Goal: Information Seeking & Learning: Understand process/instructions

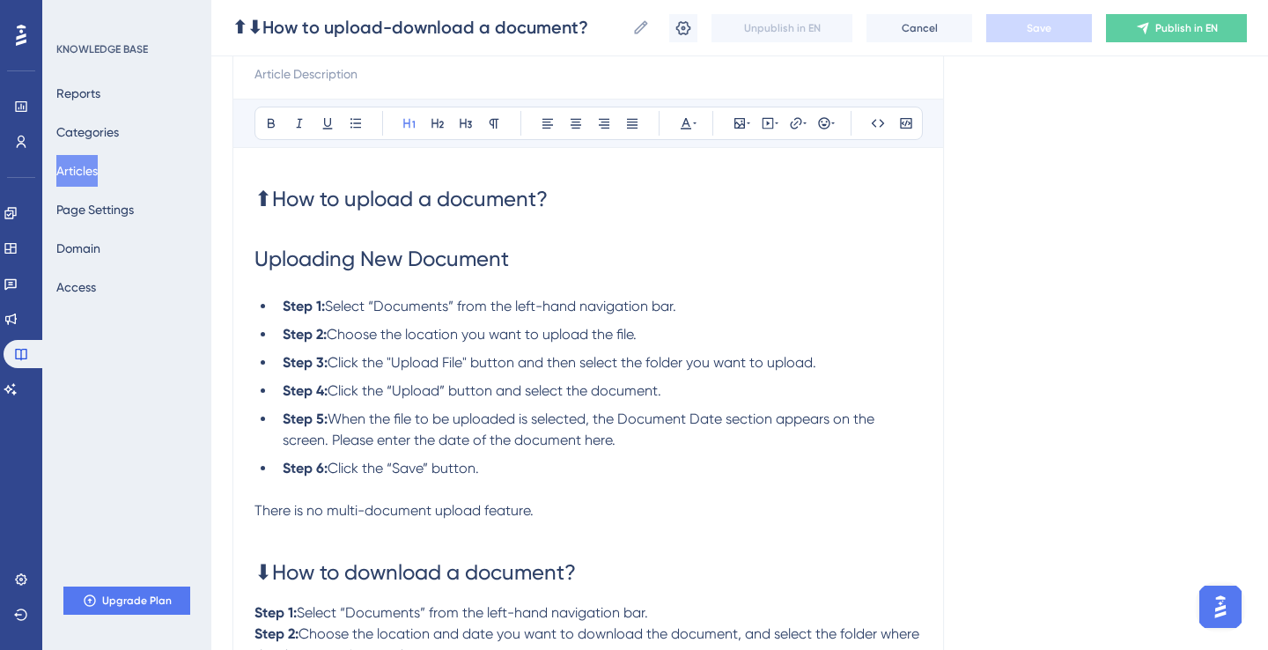
scroll to position [203, 0]
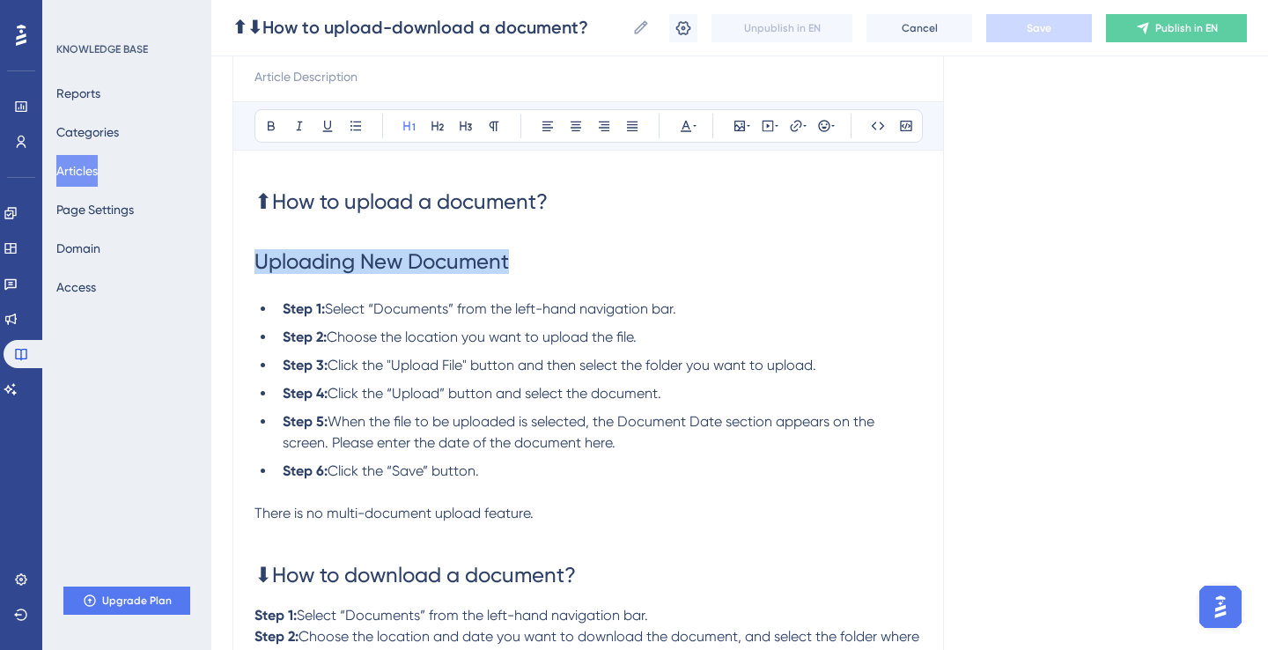
drag, startPoint x: 513, startPoint y: 270, endPoint x: 207, endPoint y: 270, distance: 306.5
click at [211, 270] on div "Performance Users Engagement Widgets Feedback Product Updates Knowledge Base AI…" at bounding box center [739, 342] width 1057 height 1090
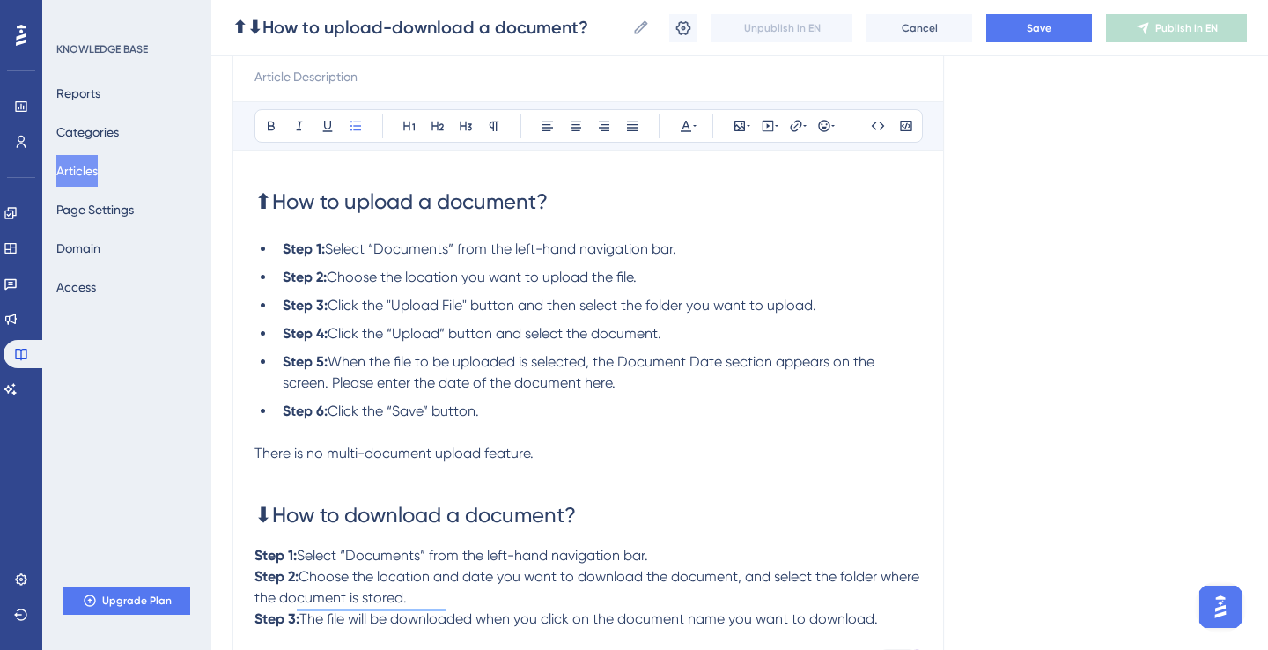
click at [292, 489] on h1 "⬇How to download a document?" at bounding box center [589, 515] width 668 height 60
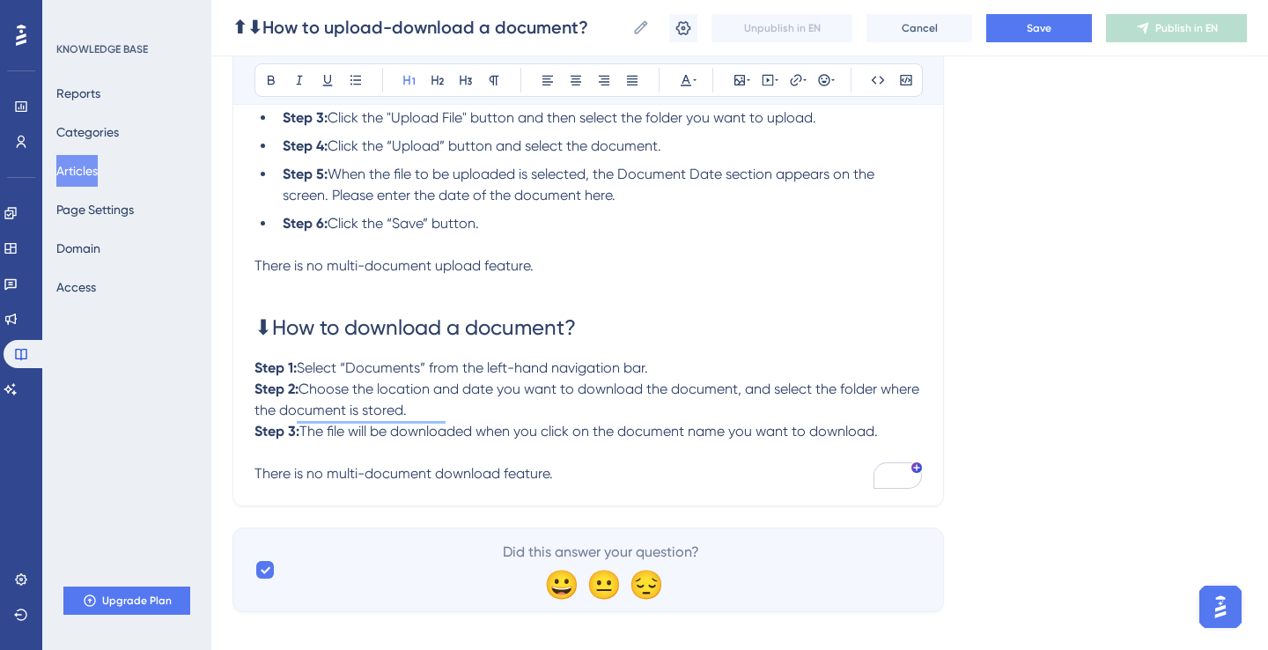
scroll to position [412, 0]
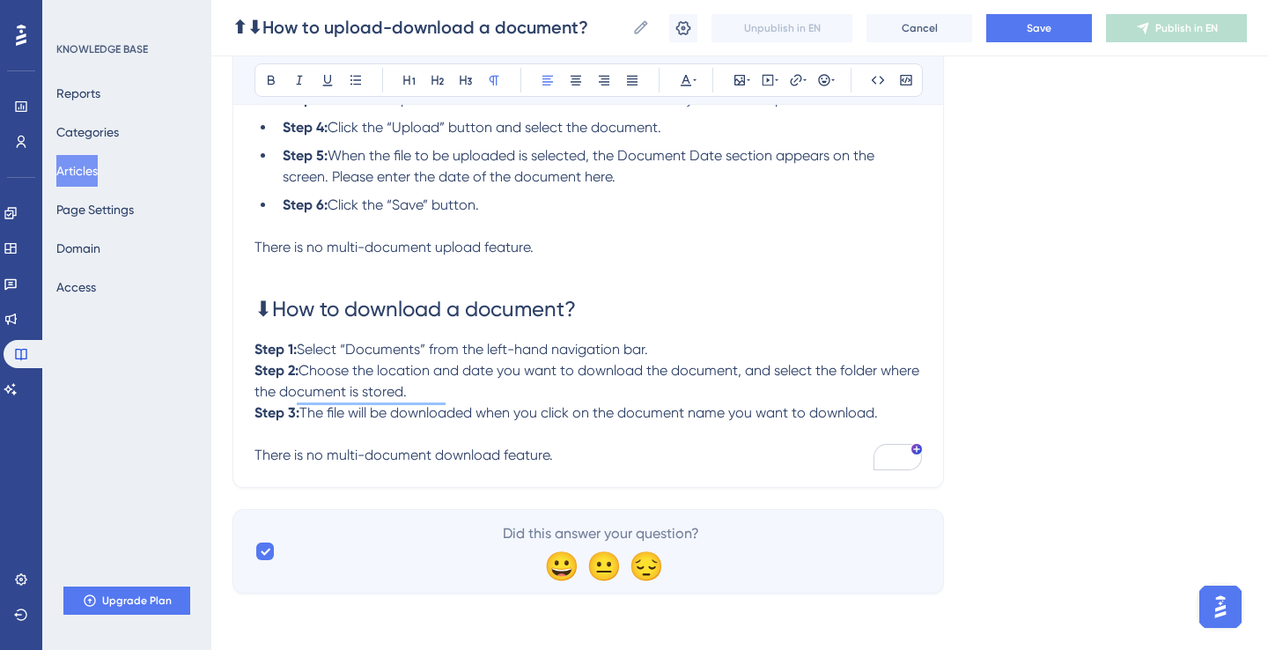
click at [493, 394] on p "Step 2: Choose the location and date you want to download the document, and sel…" at bounding box center [589, 381] width 668 height 42
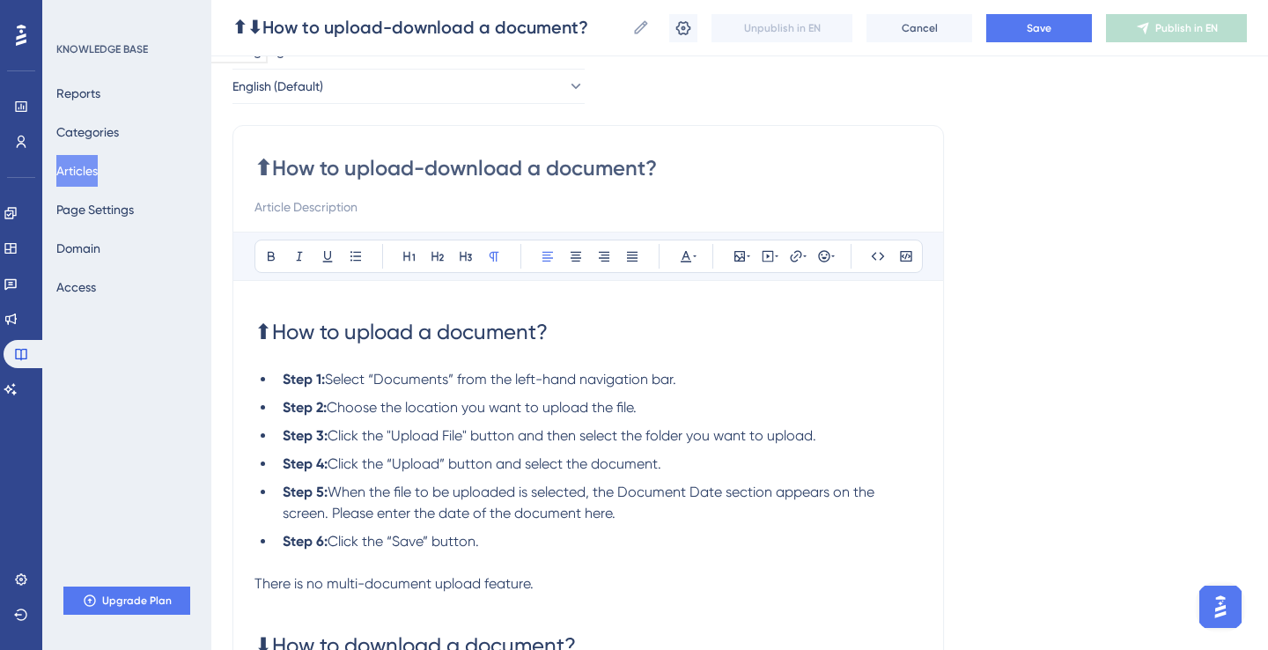
scroll to position [32, 0]
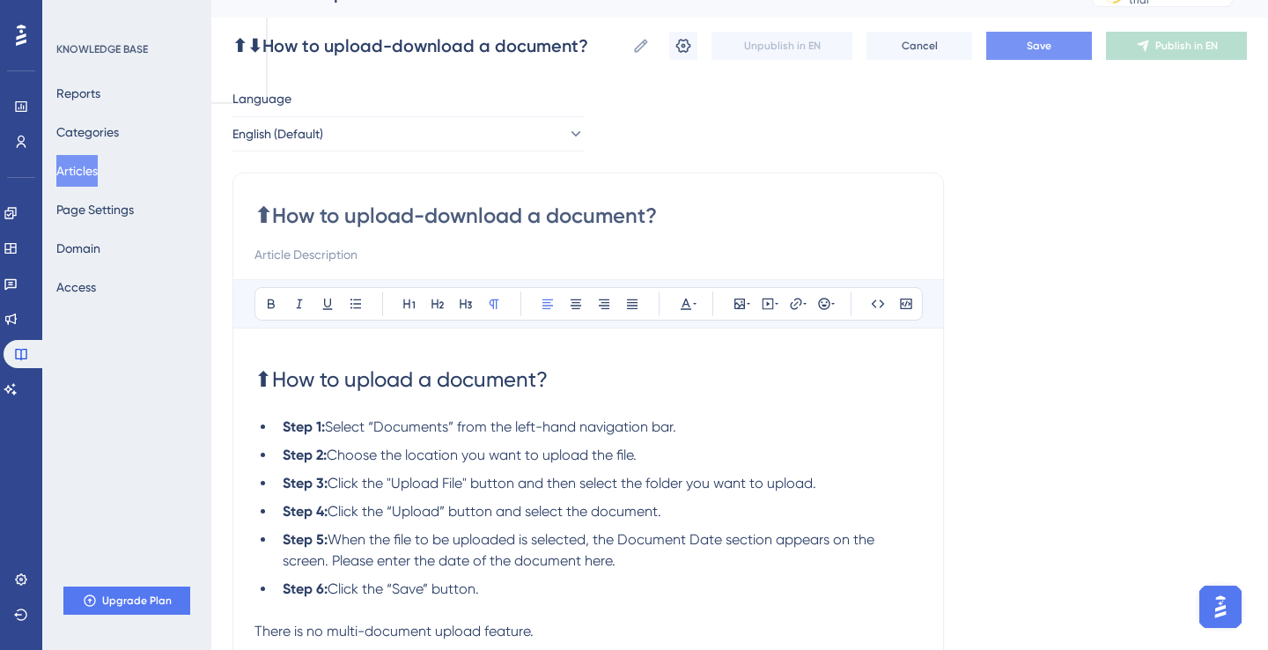
click at [1041, 40] on span "Save" at bounding box center [1039, 46] width 25 height 14
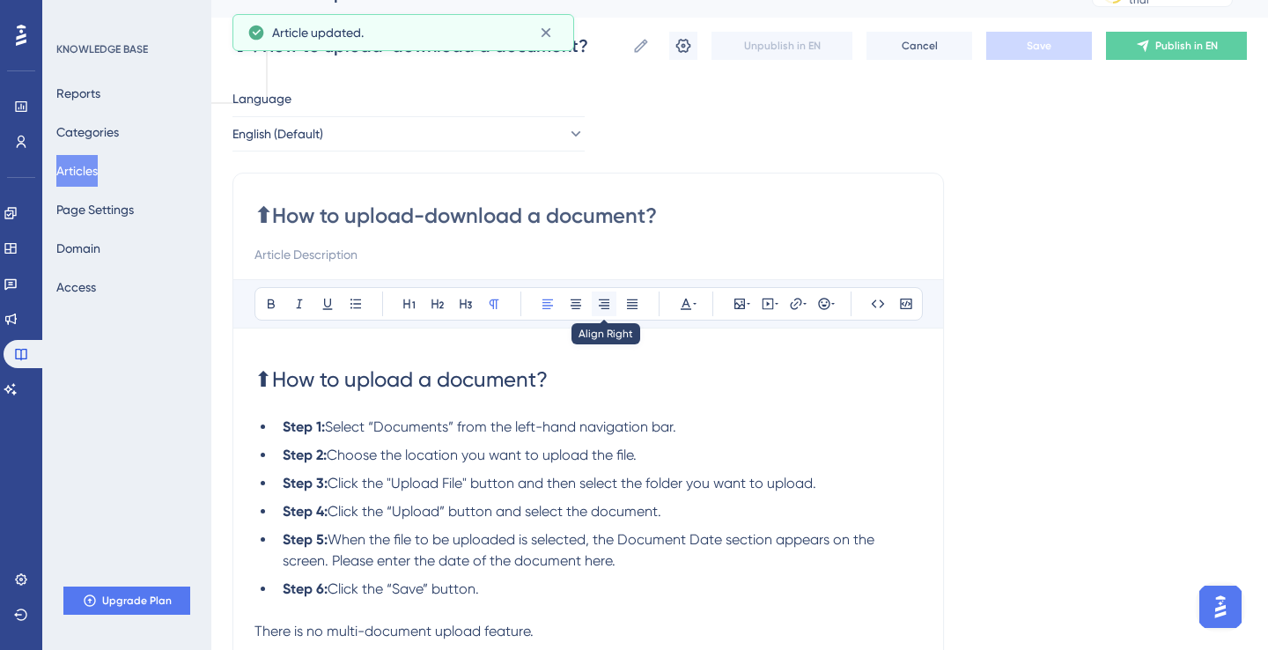
scroll to position [0, 0]
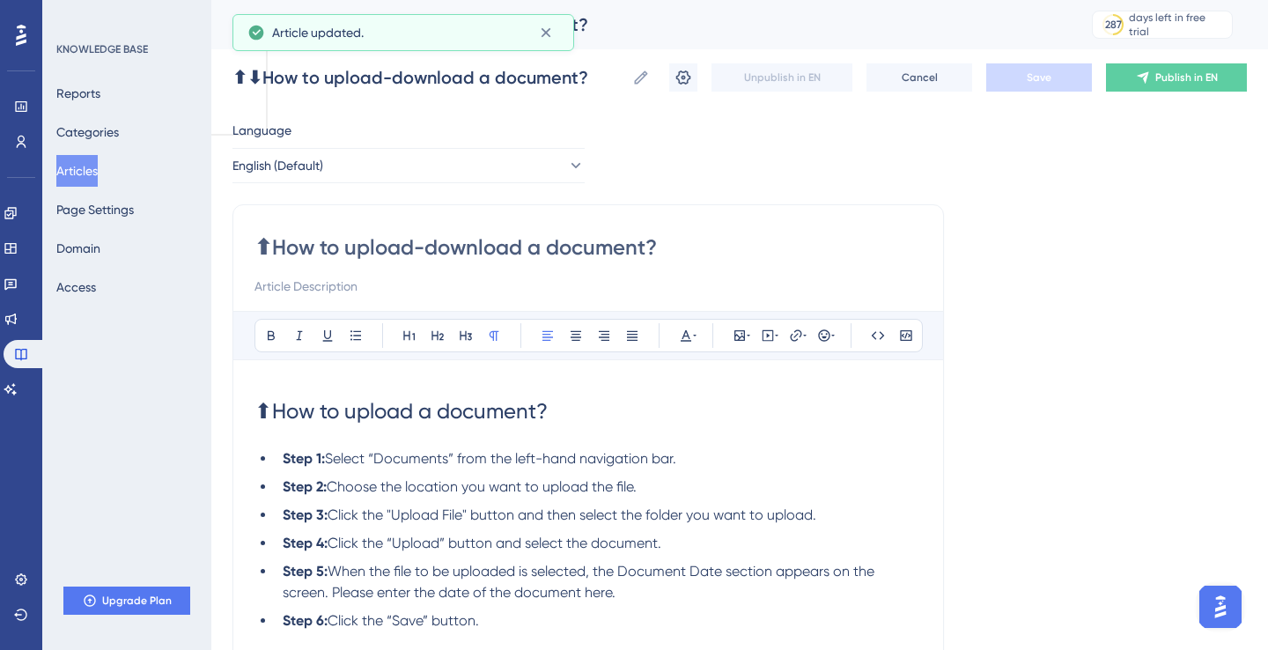
click at [84, 164] on button "Articles" at bounding box center [76, 171] width 41 height 32
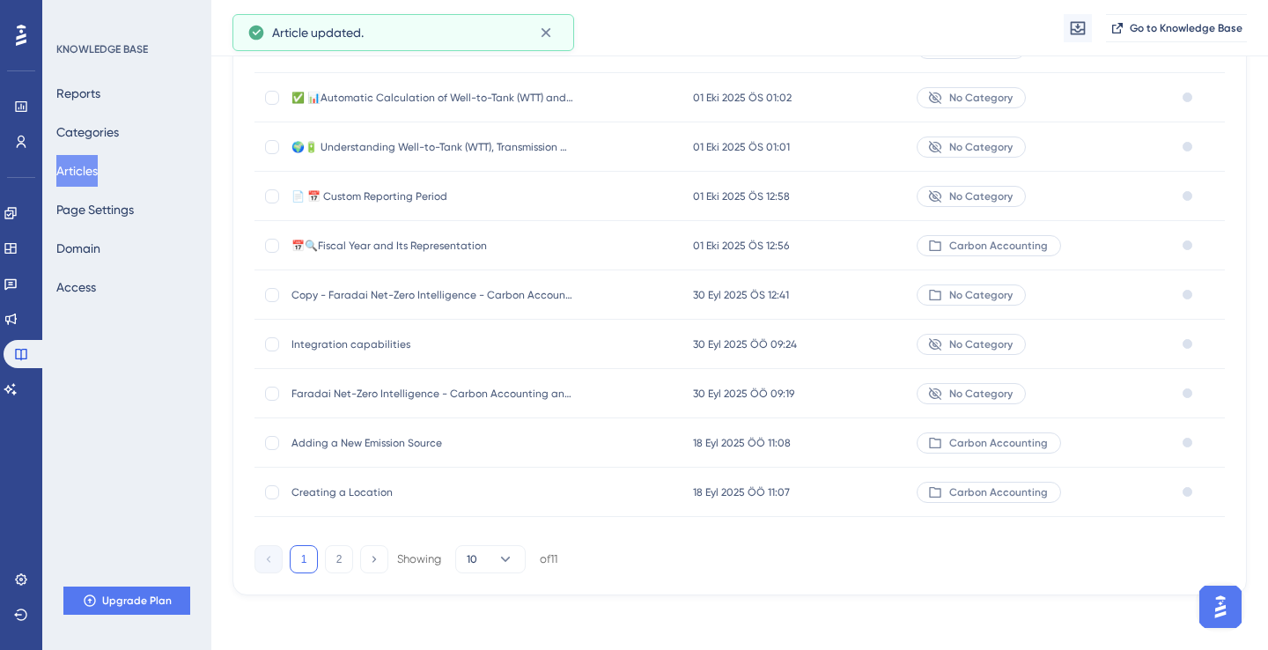
scroll to position [247, 0]
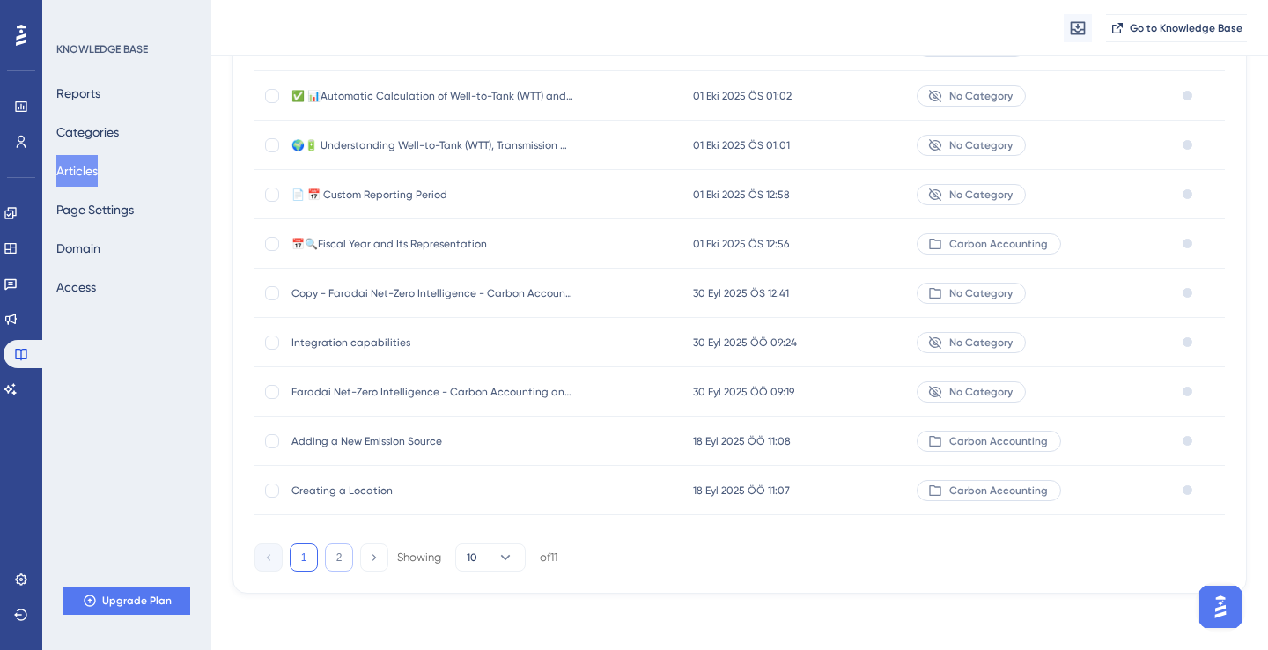
click at [331, 560] on button "2" at bounding box center [339, 557] width 28 height 28
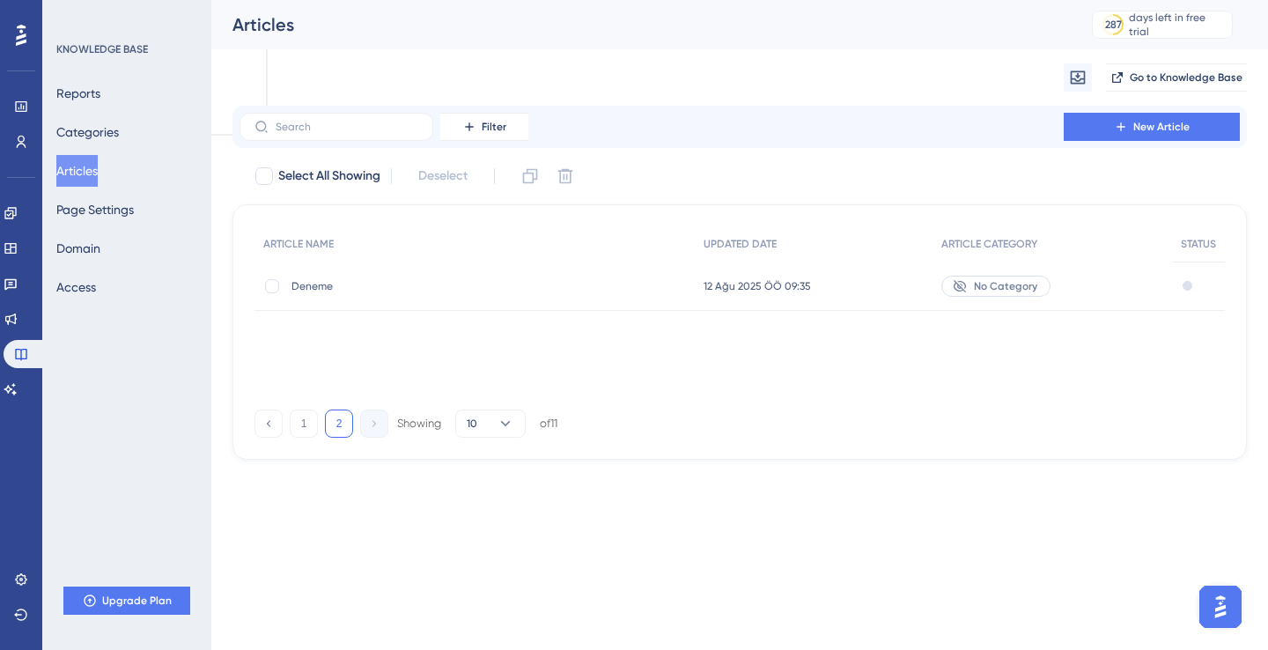
scroll to position [0, 0]
click at [306, 420] on button "1" at bounding box center [304, 424] width 28 height 28
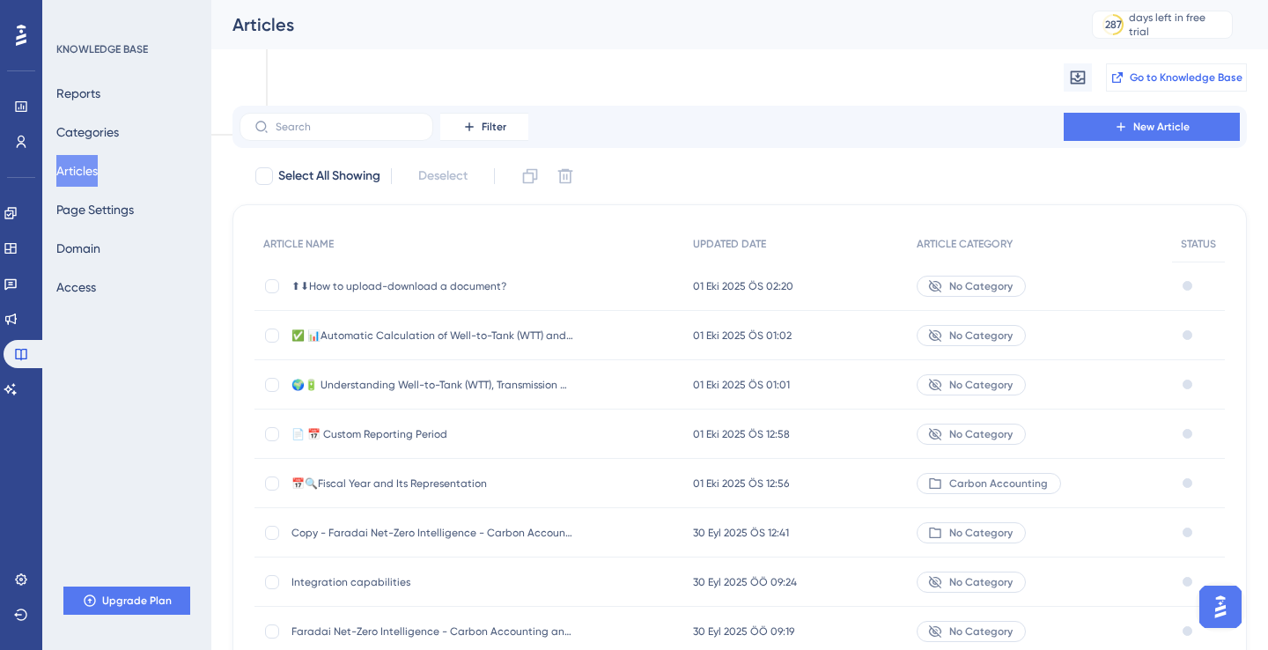
click at [1189, 75] on span "Go to Knowledge Base" at bounding box center [1186, 77] width 113 height 14
click at [93, 129] on button "Categories" at bounding box center [87, 132] width 63 height 32
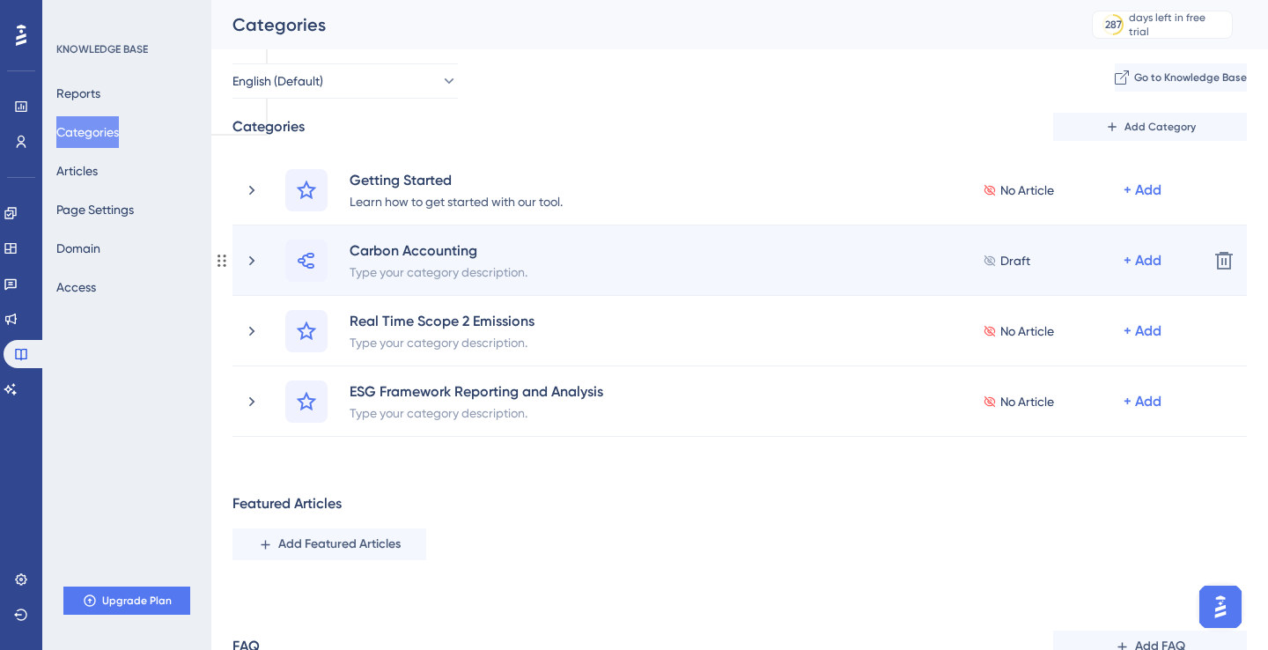
click at [1013, 262] on span "Draft" at bounding box center [1016, 260] width 30 height 21
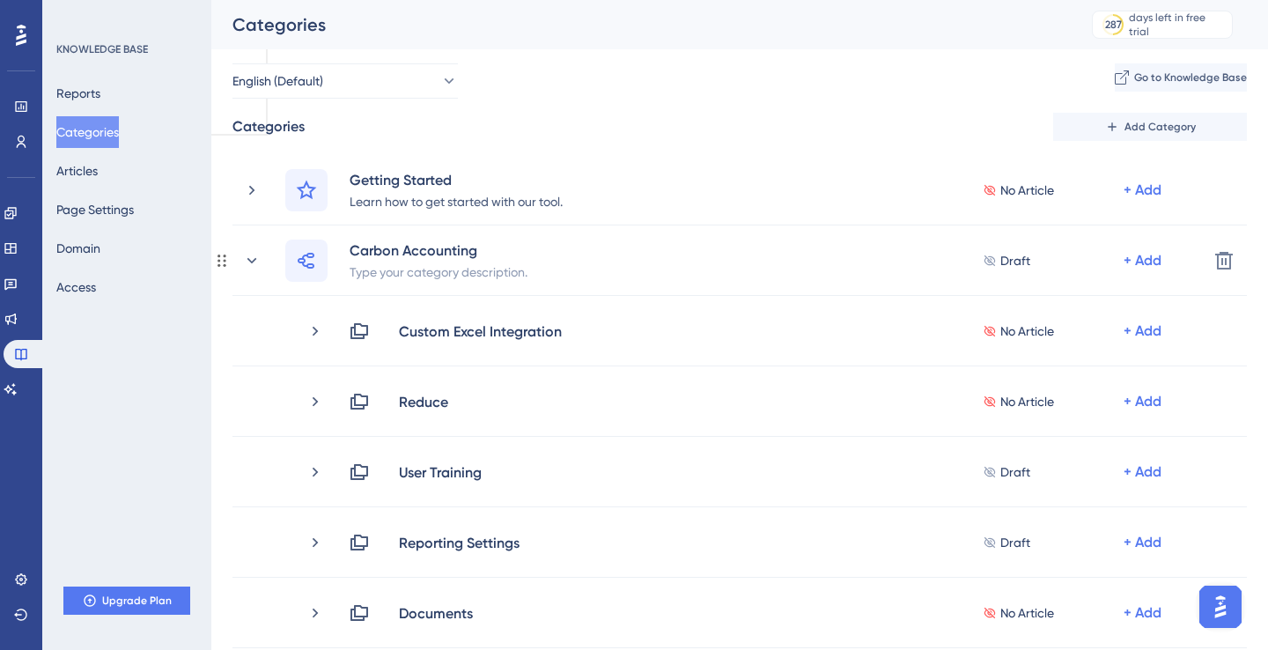
click at [1013, 262] on span "Draft" at bounding box center [1016, 260] width 30 height 21
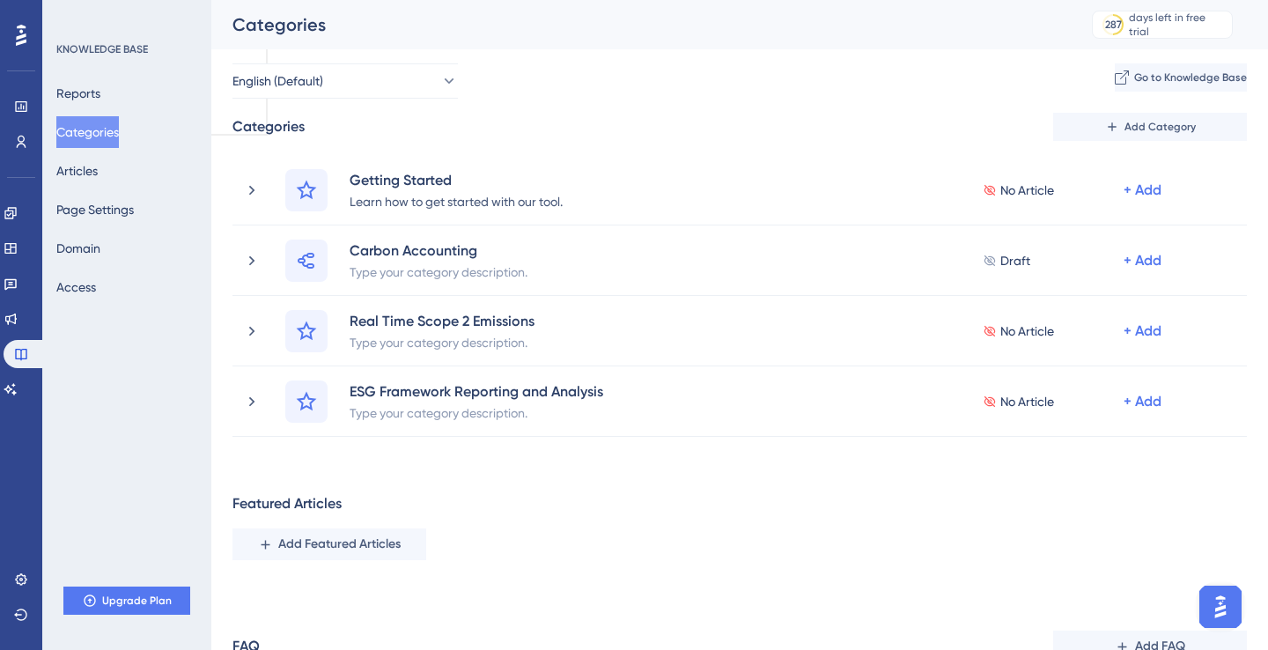
click at [747, 480] on div "Categories Add Category Getting Started Learn how to get started with our tool.…" at bounding box center [740, 465] width 1015 height 705
